Goal: Information Seeking & Learning: Learn about a topic

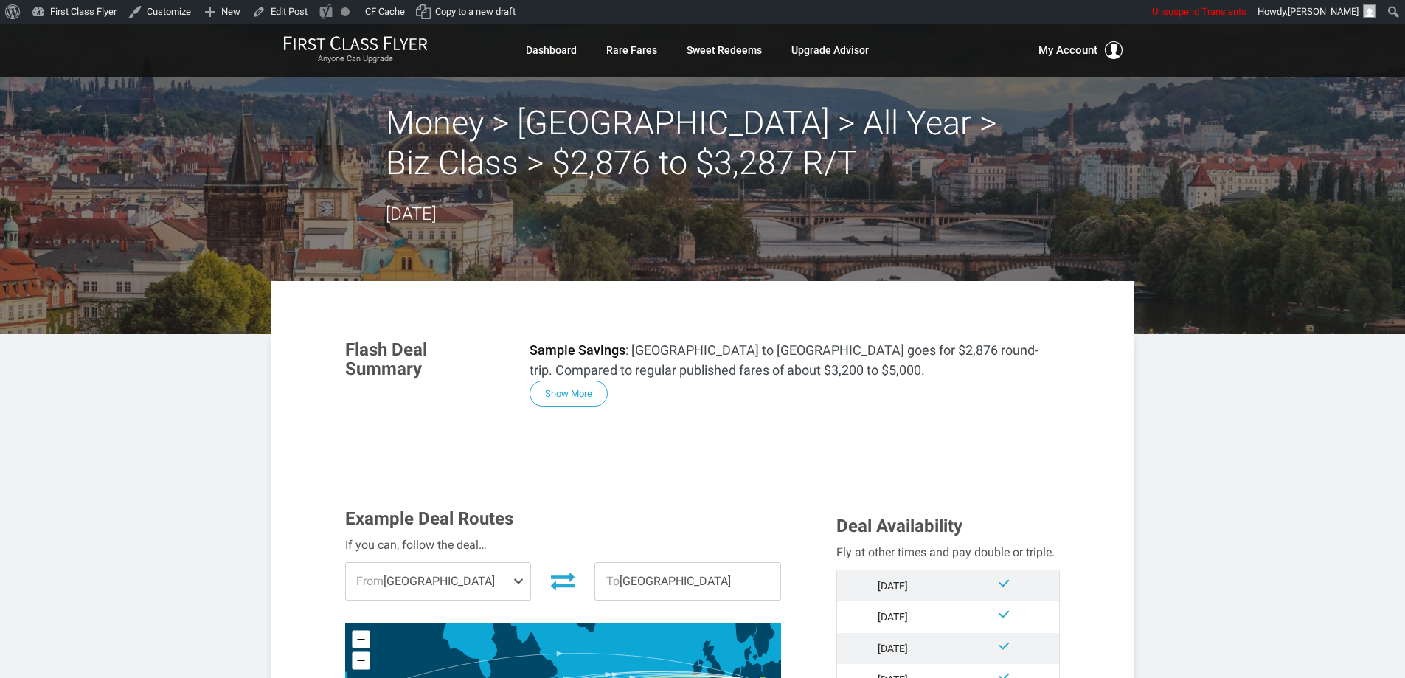
drag, startPoint x: 574, startPoint y: 395, endPoint x: 713, endPoint y: 392, distance: 139.4
click at [577, 395] on button "Show More" at bounding box center [568, 393] width 78 height 26
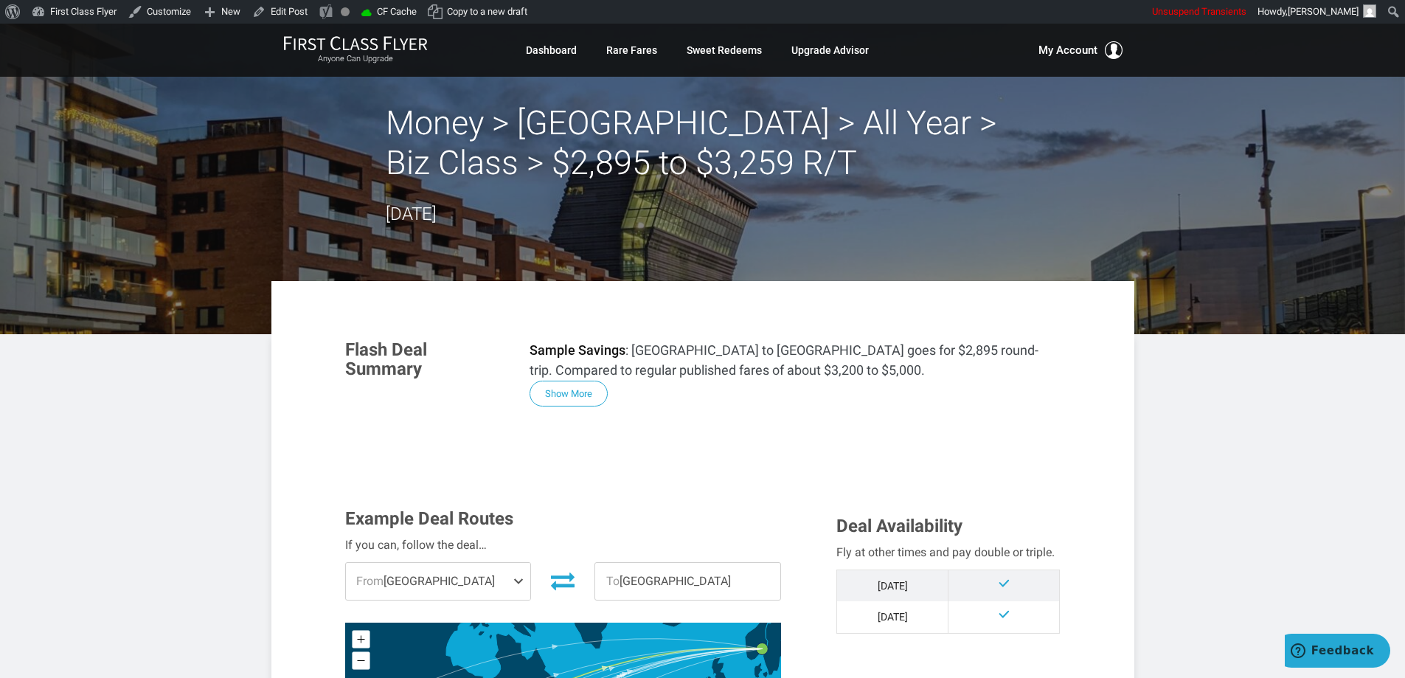
drag, startPoint x: 571, startPoint y: 390, endPoint x: 730, endPoint y: 402, distance: 159.7
click at [571, 391] on button "Show More" at bounding box center [568, 393] width 78 height 26
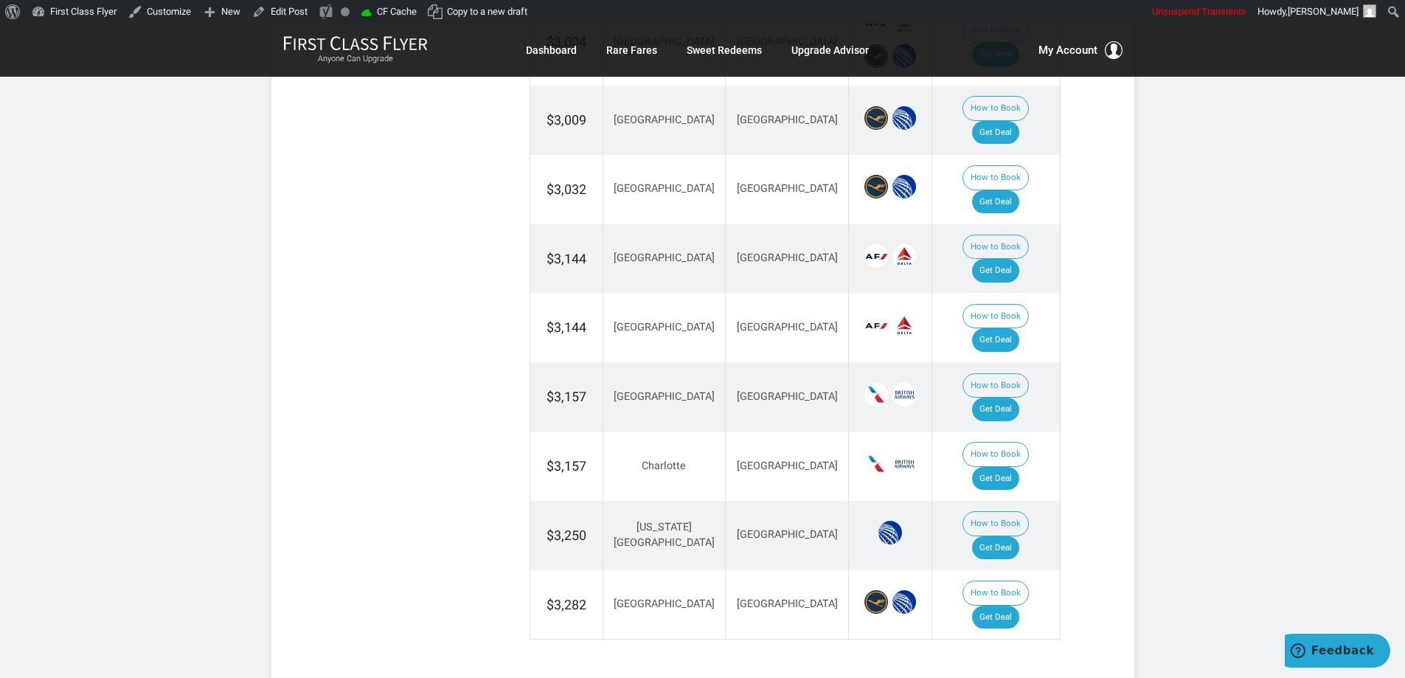
scroll to position [2598, 0]
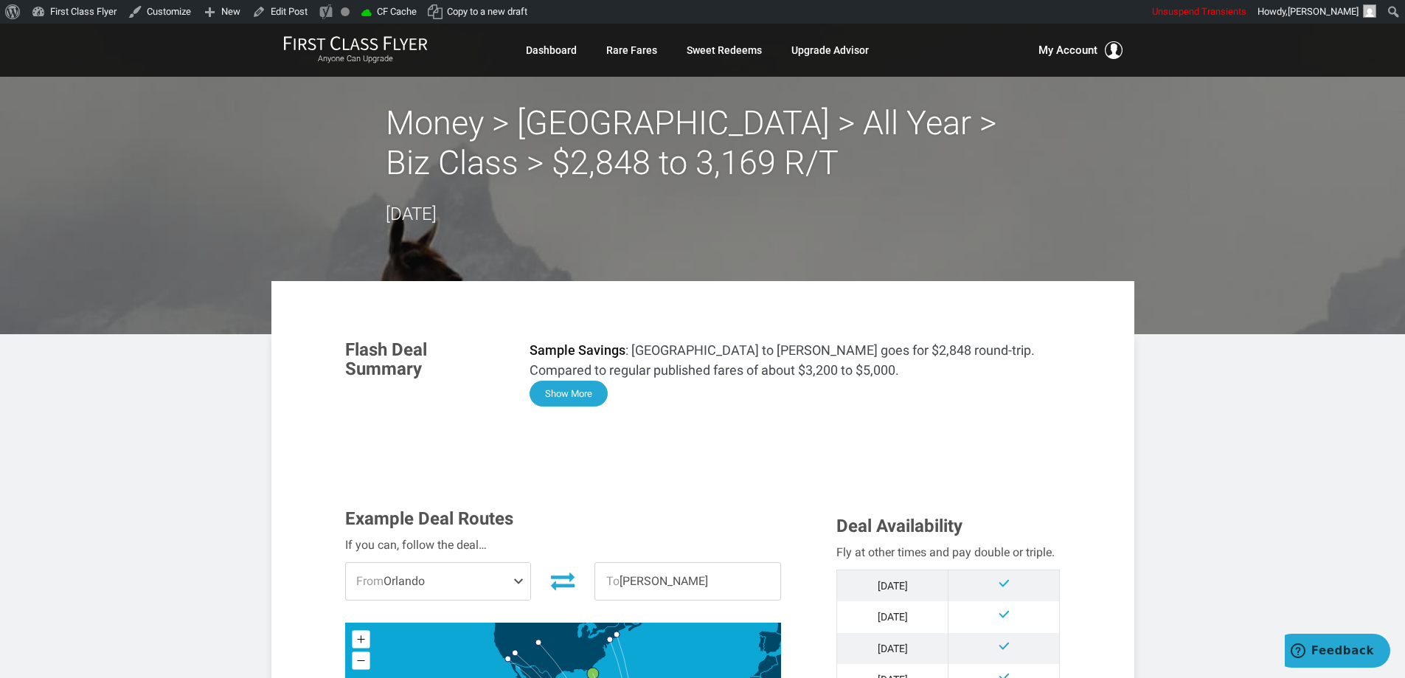
click at [582, 400] on button "Show More" at bounding box center [568, 393] width 78 height 26
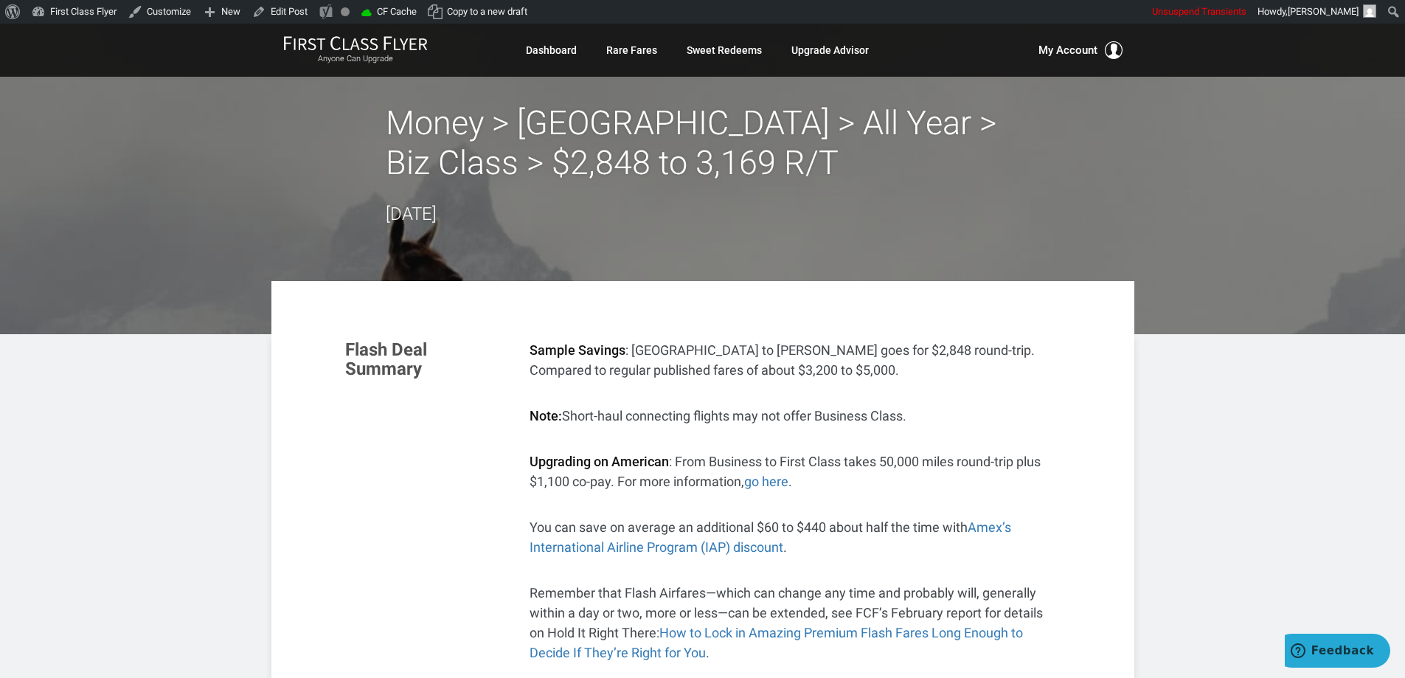
click at [1050, 364] on p "Sample Savings : Miami to Santiago goes for $2,848 round-trip. Compared to regu…" at bounding box center [794, 360] width 531 height 40
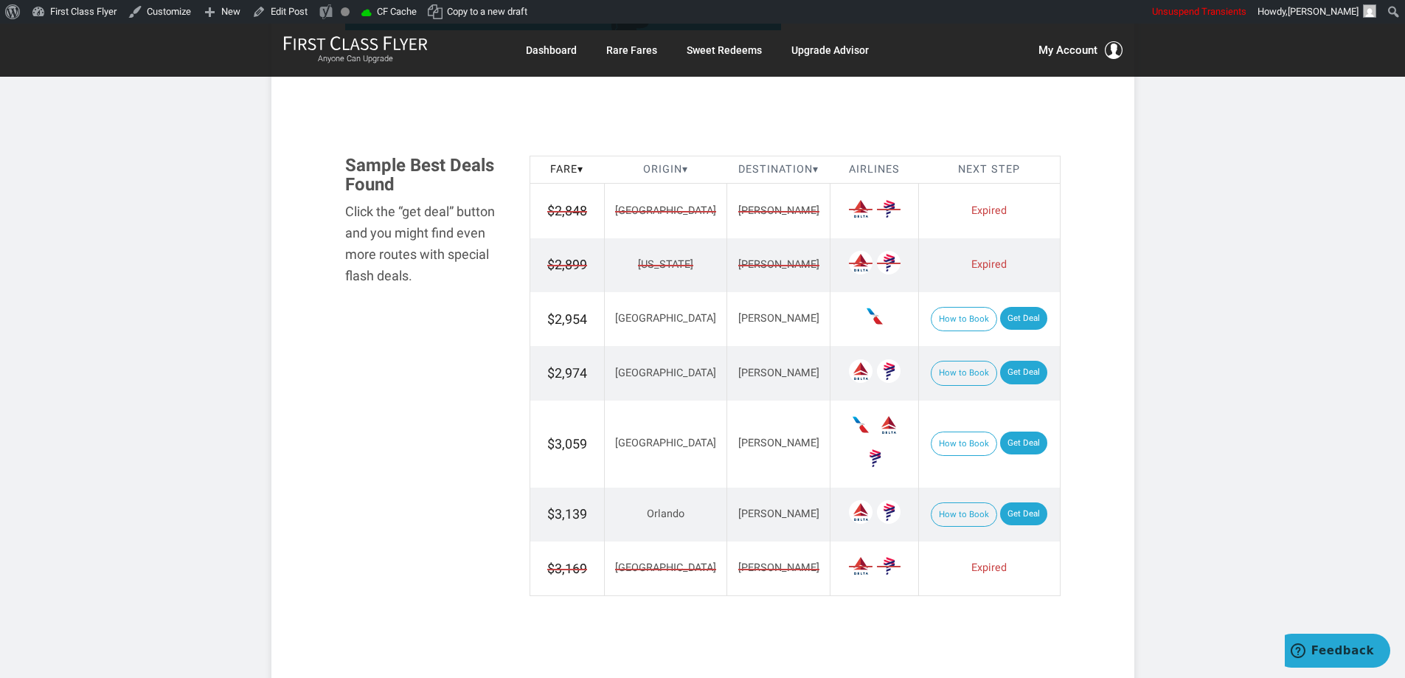
scroll to position [1719, 0]
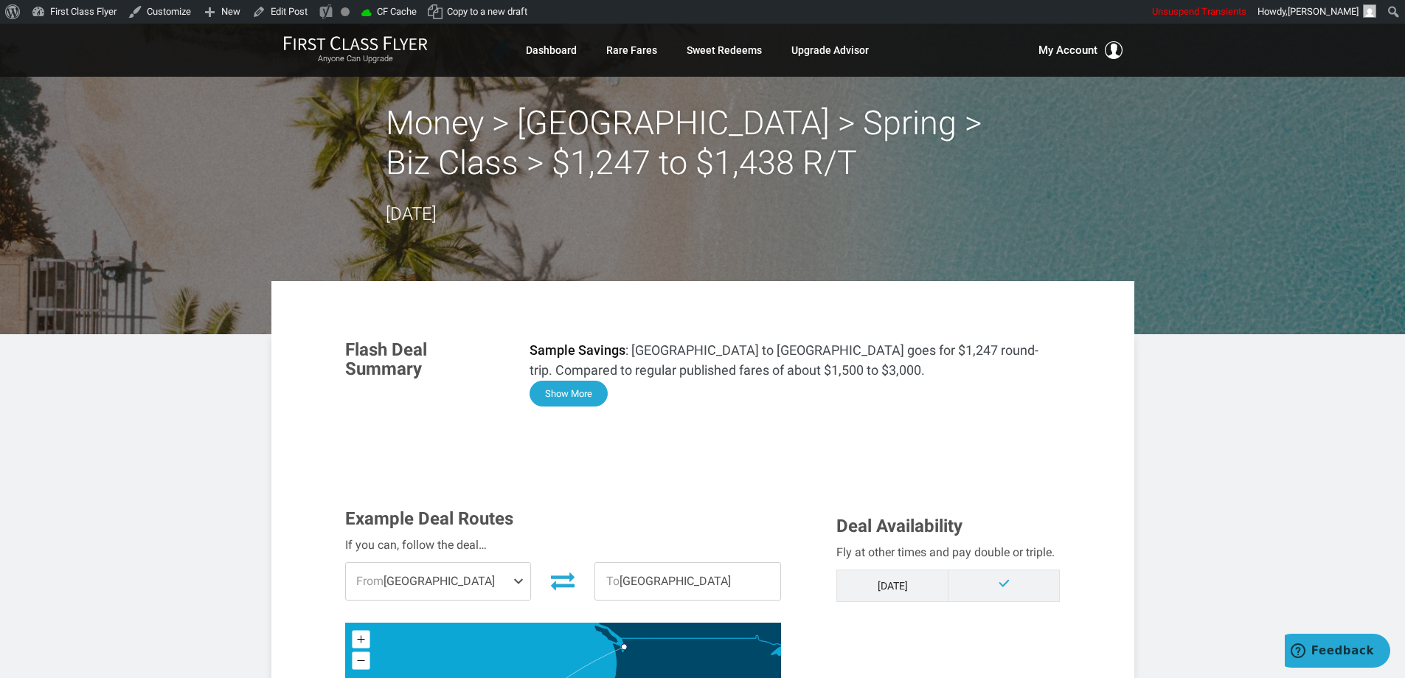
click at [557, 401] on button "Show More" at bounding box center [568, 393] width 78 height 26
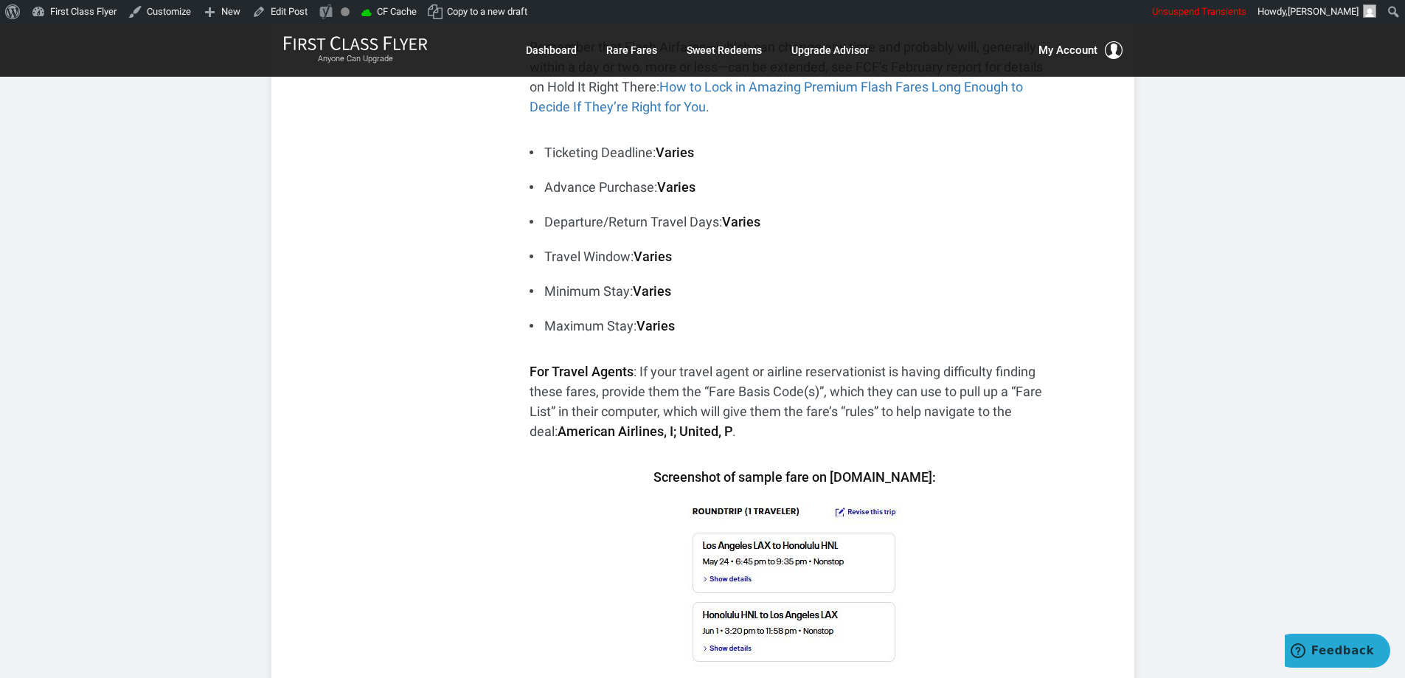
drag, startPoint x: 1394, startPoint y: 262, endPoint x: 1415, endPoint y: 235, distance: 34.1
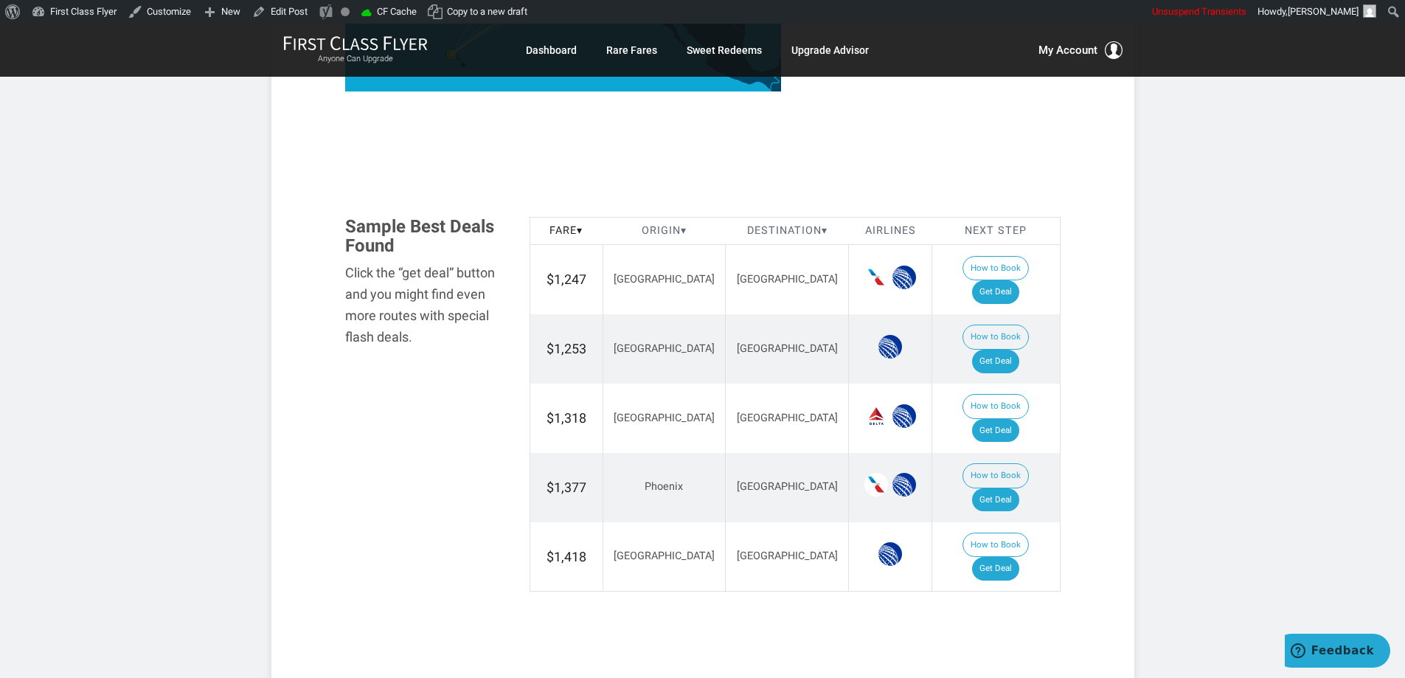
scroll to position [1539, 0]
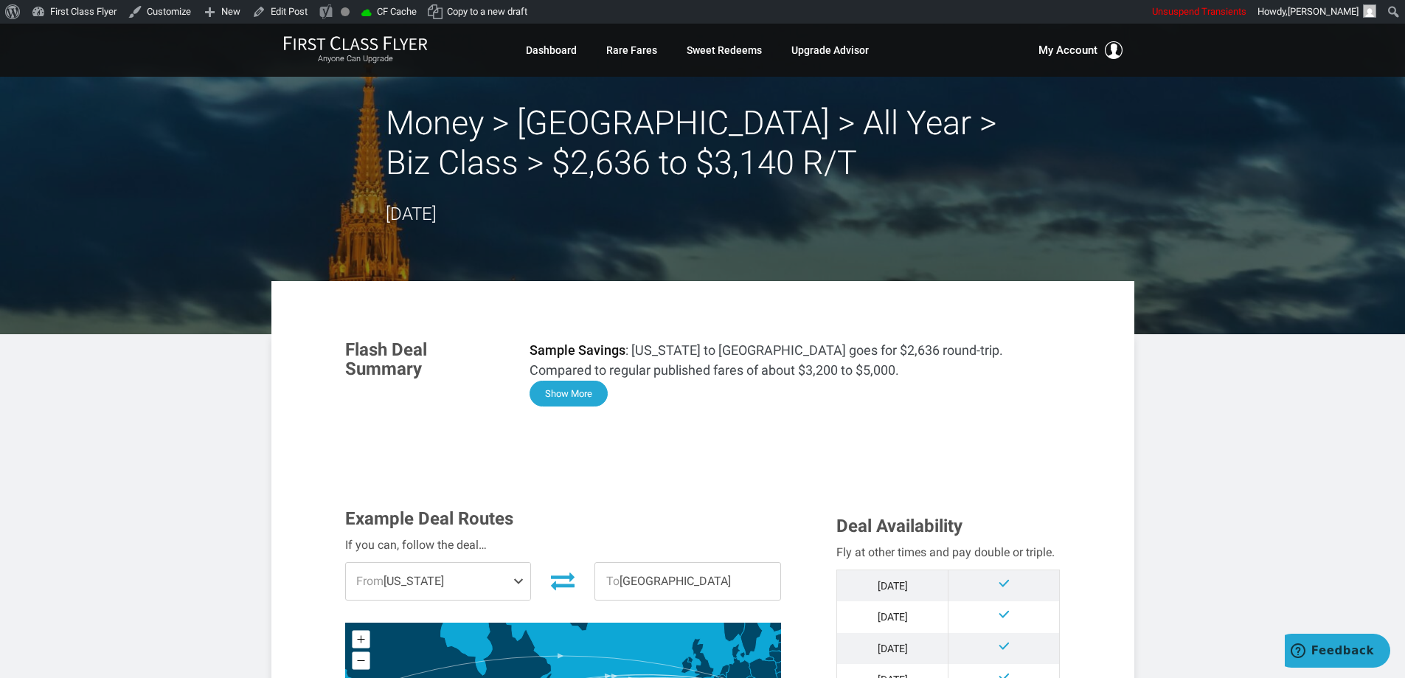
click at [592, 396] on button "Show More" at bounding box center [568, 393] width 78 height 26
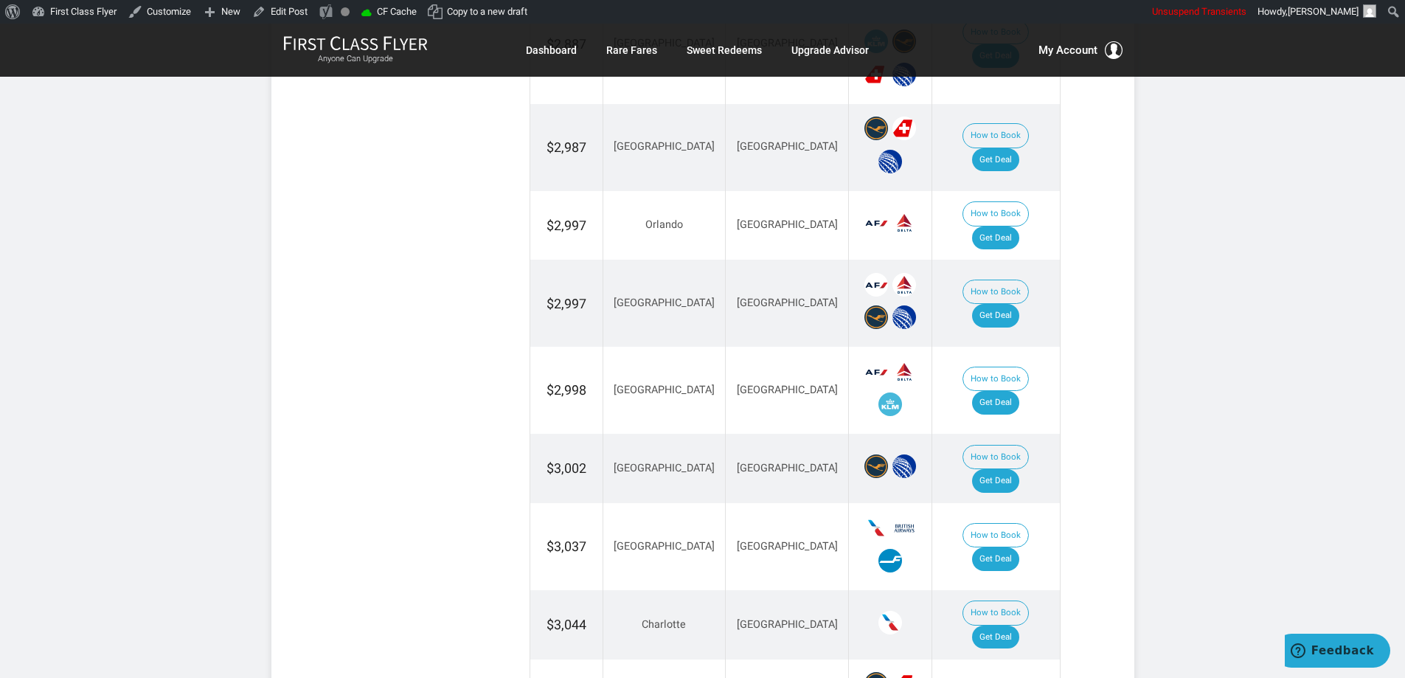
scroll to position [2566, 0]
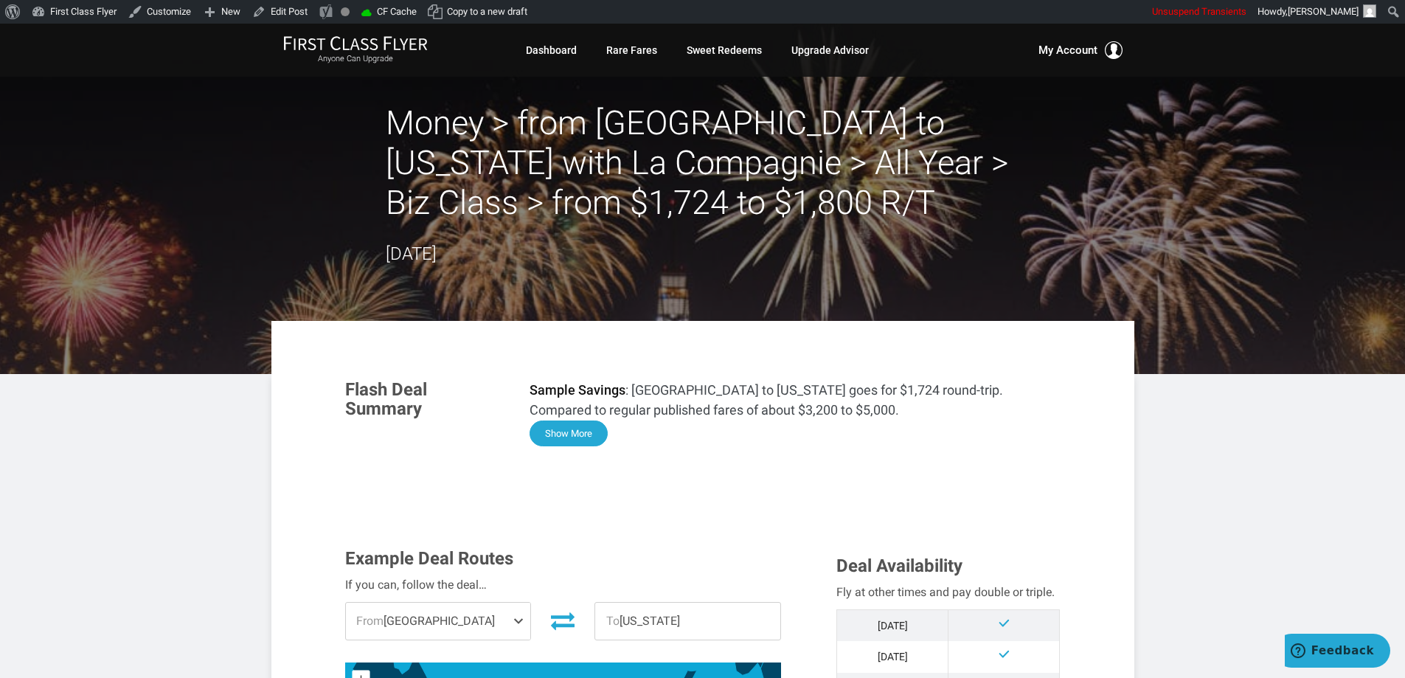
click at [566, 431] on button "Show More" at bounding box center [568, 433] width 78 height 26
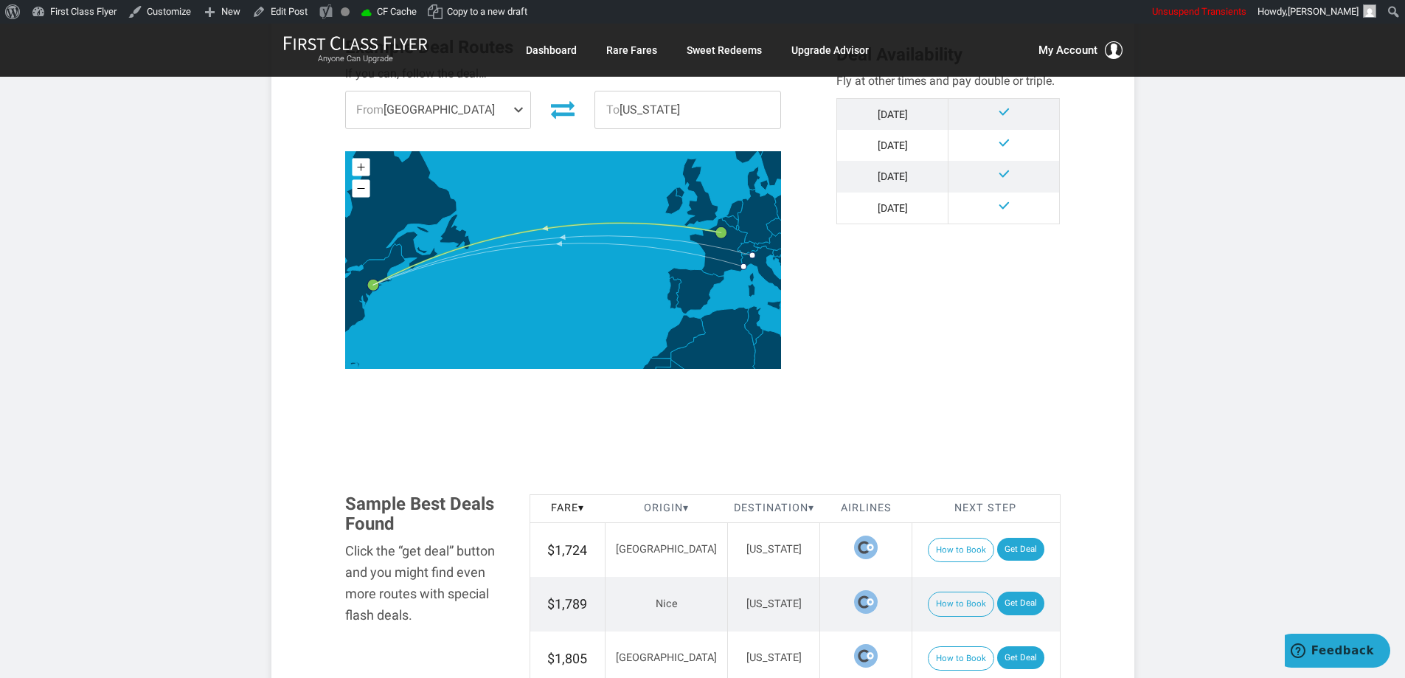
scroll to position [1706, 0]
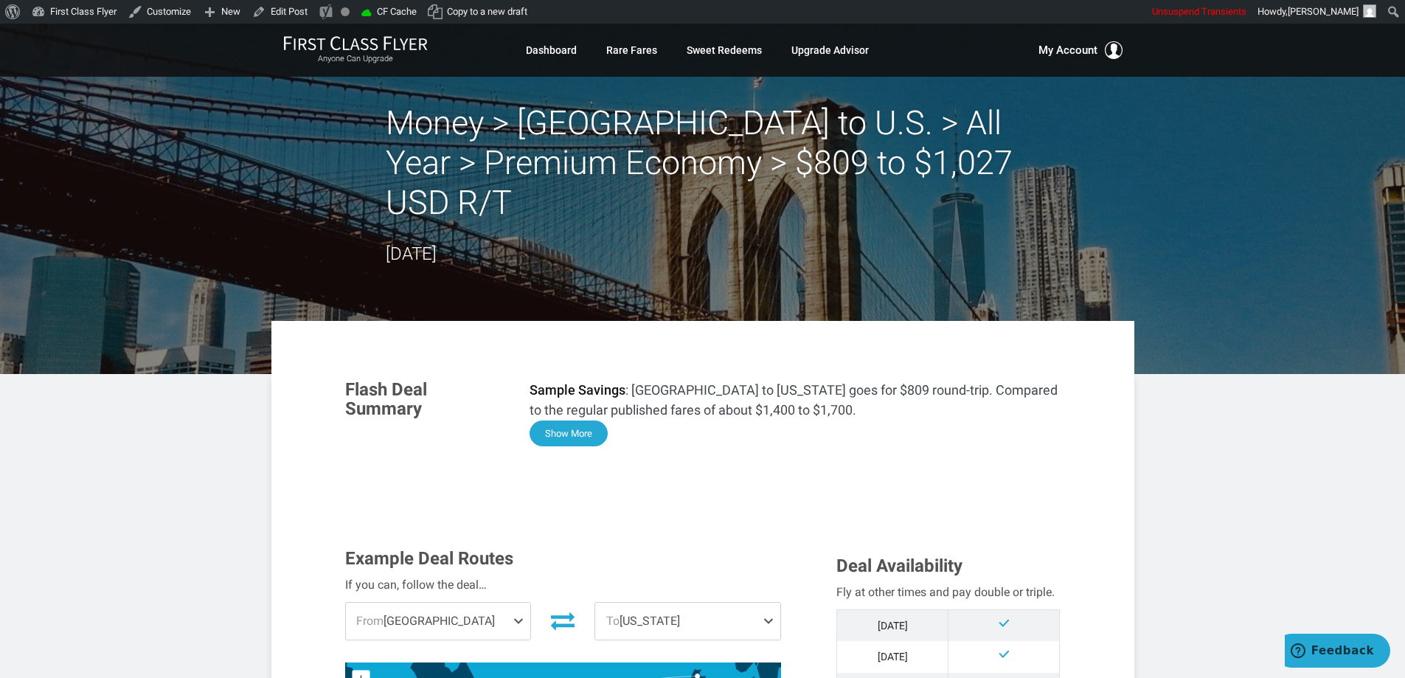
click at [575, 435] on button "Show More" at bounding box center [568, 433] width 78 height 26
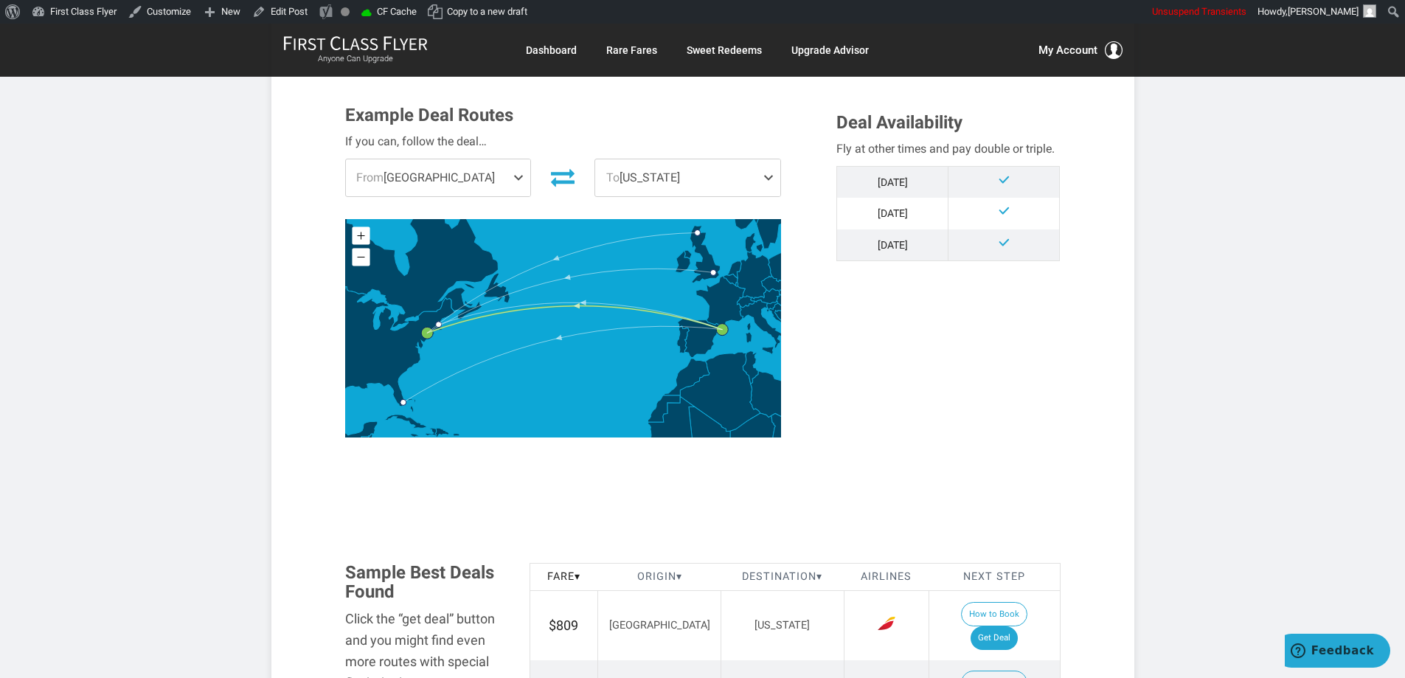
scroll to position [1568, 0]
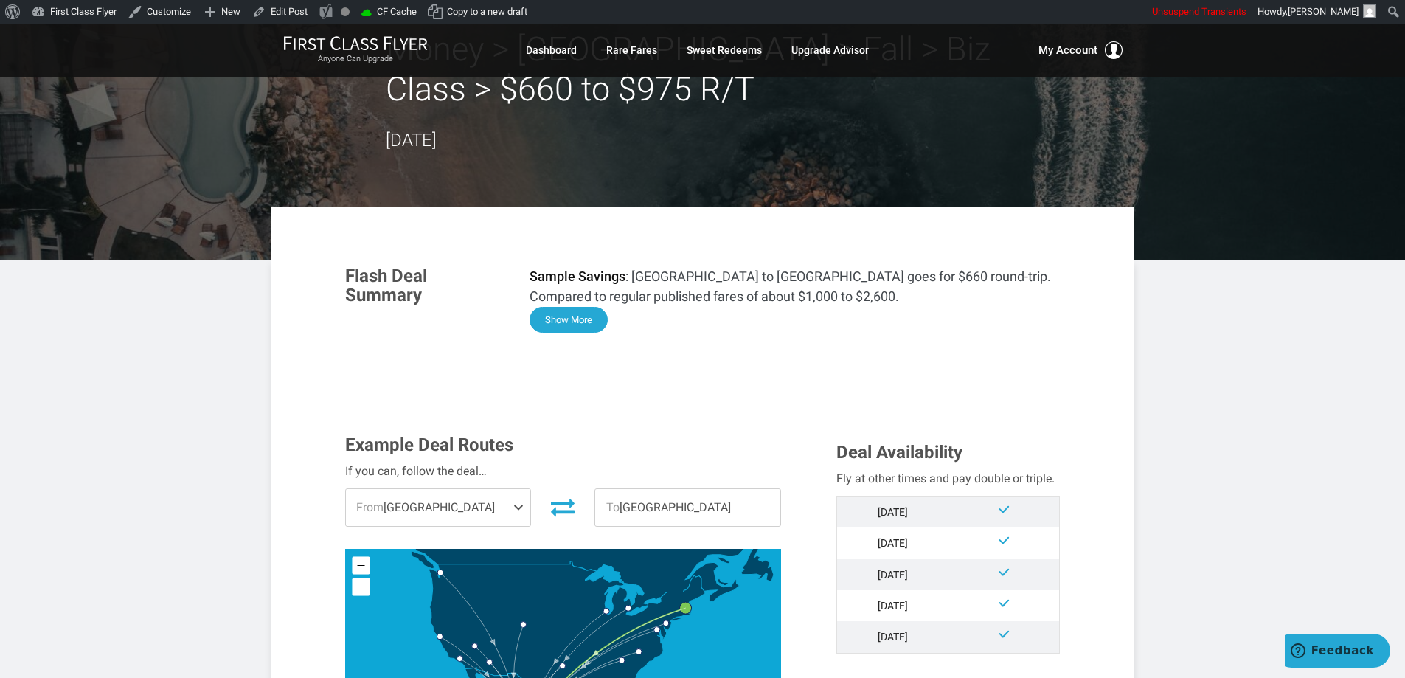
click at [592, 315] on button "Show More" at bounding box center [568, 320] width 78 height 26
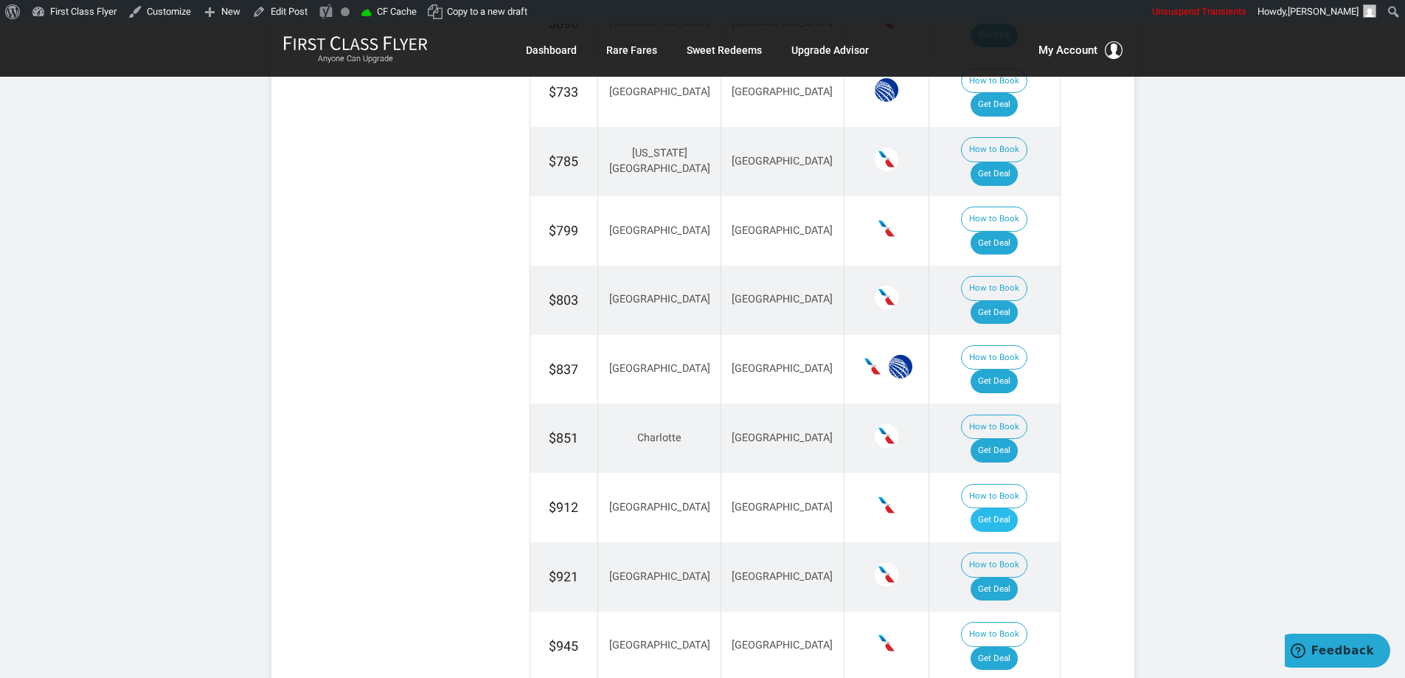
scroll to position [2338, 0]
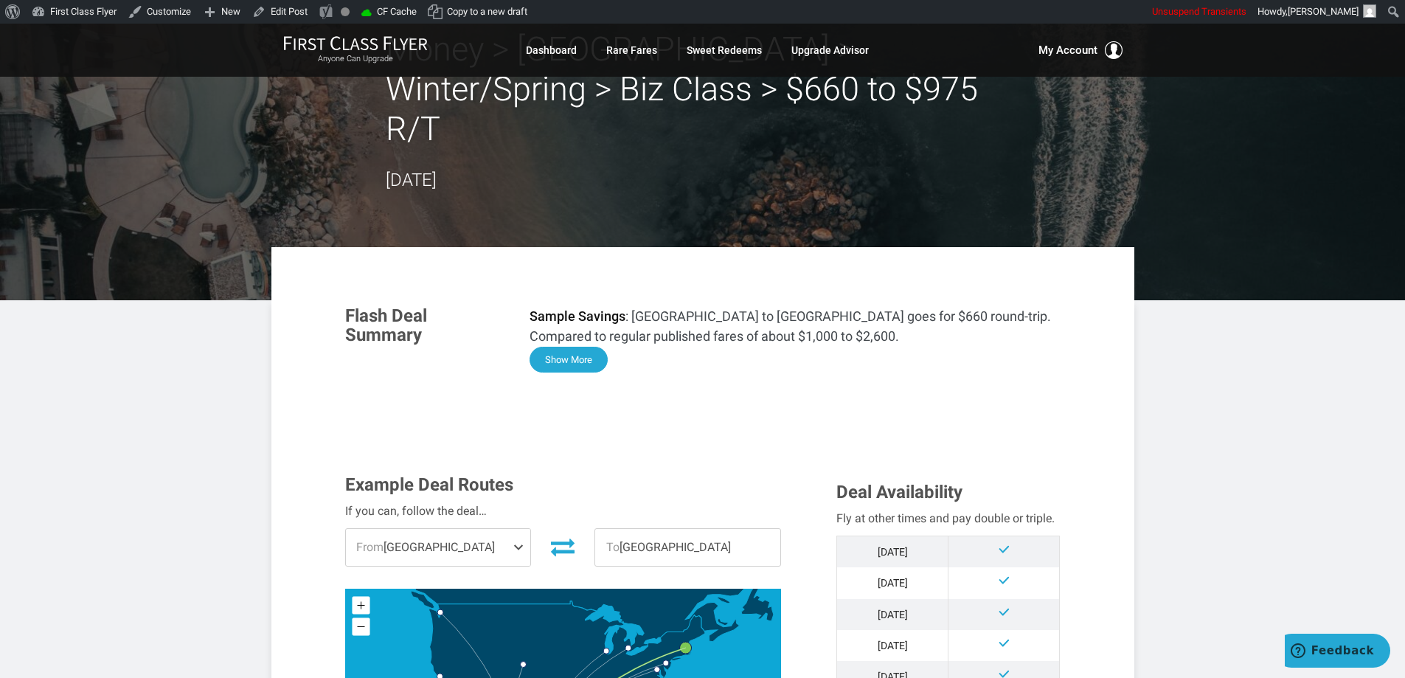
click at [572, 347] on button "Show More" at bounding box center [568, 360] width 78 height 26
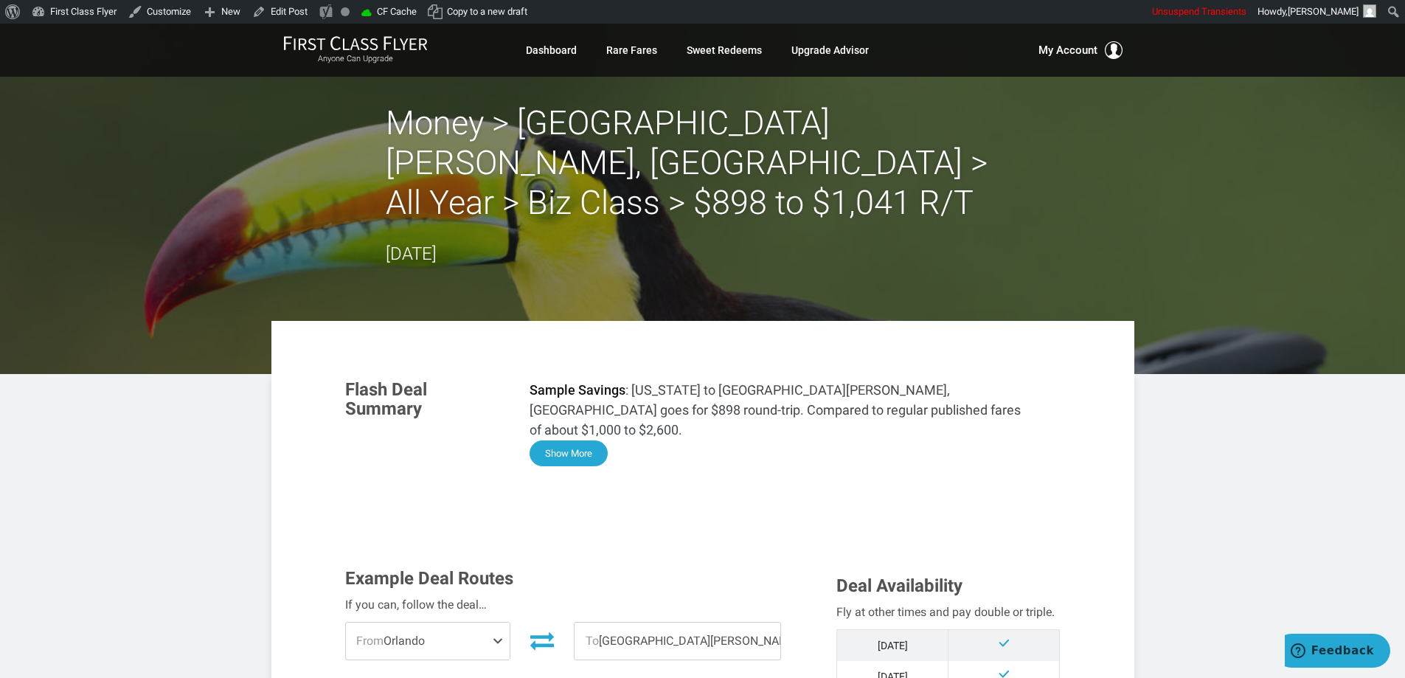
drag, startPoint x: 582, startPoint y: 395, endPoint x: 960, endPoint y: 308, distance: 388.2
click at [583, 440] on button "Show More" at bounding box center [568, 453] width 78 height 26
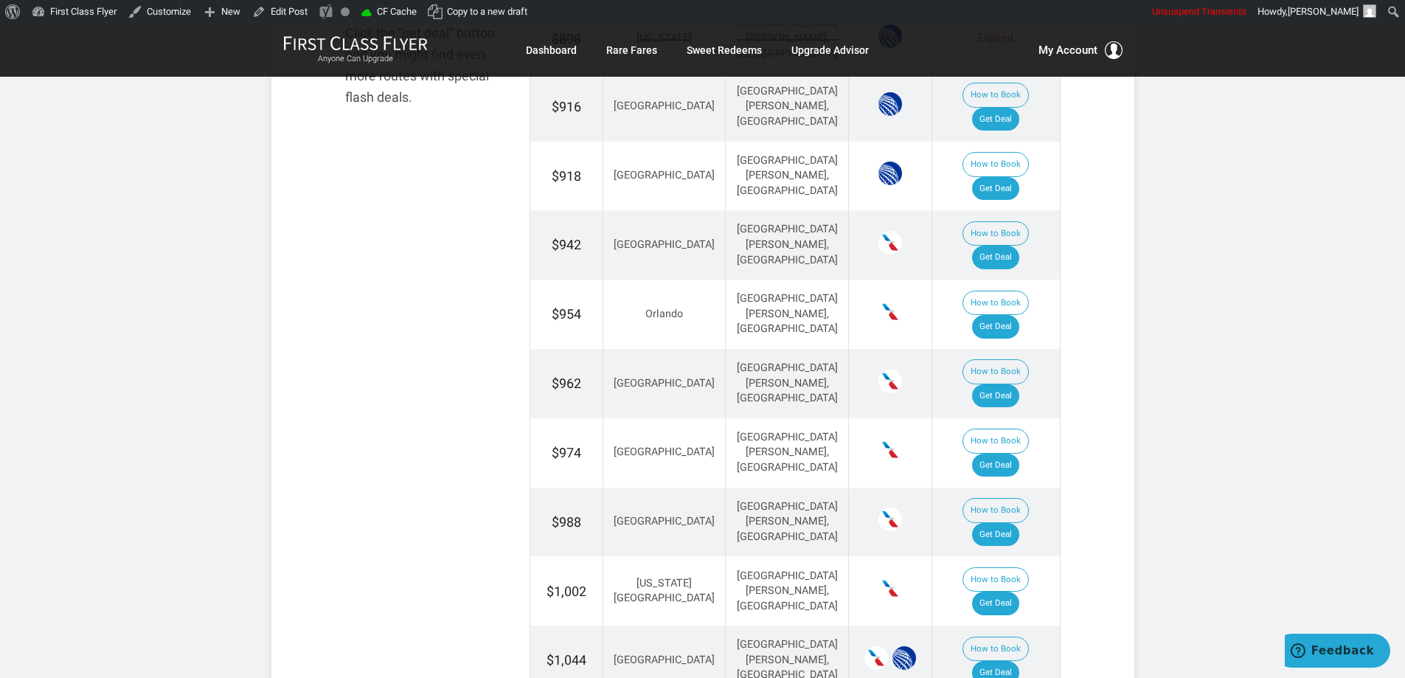
scroll to position [1922, 0]
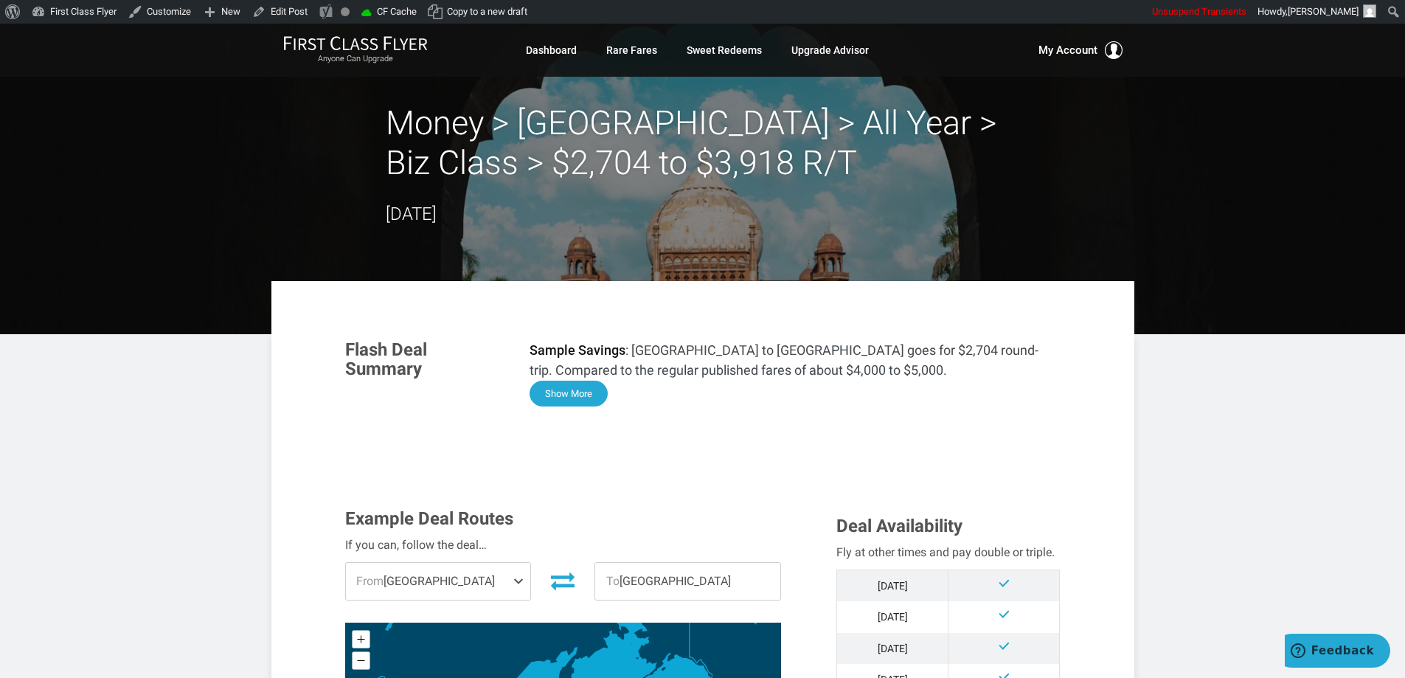
click at [576, 392] on button "Show More" at bounding box center [568, 393] width 78 height 26
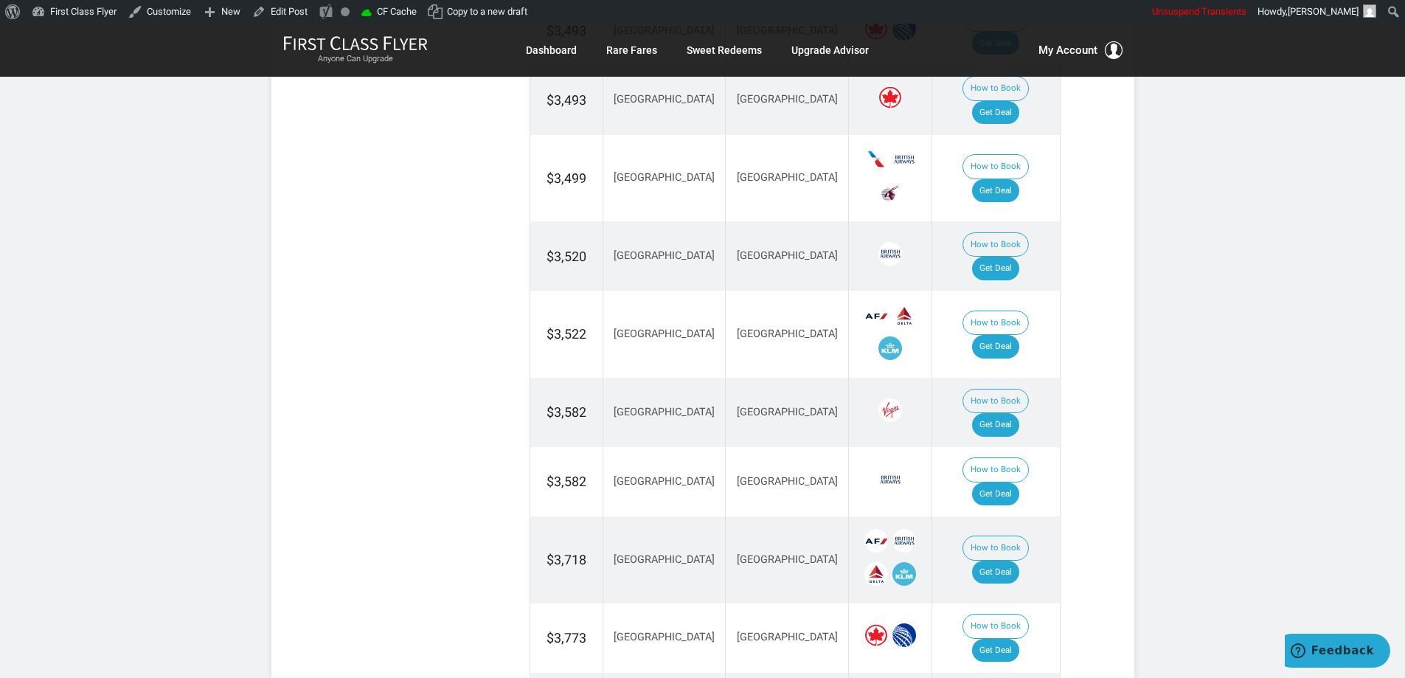
scroll to position [2557, 0]
